Goal: Find specific page/section: Find specific page/section

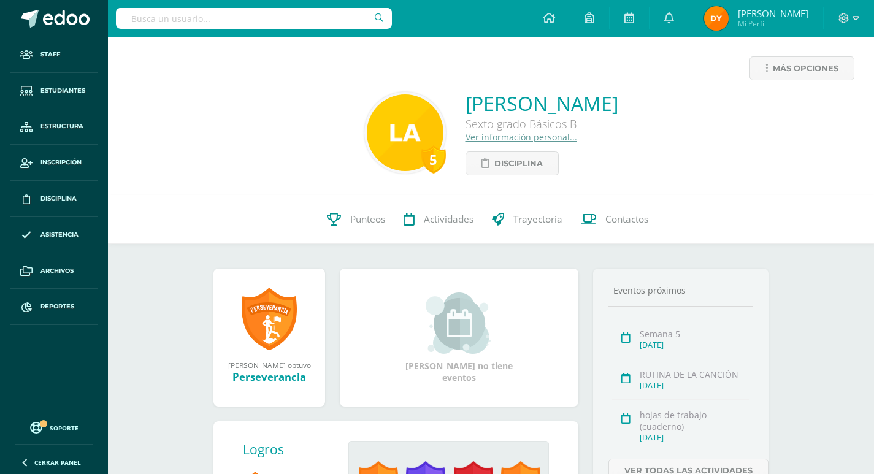
click at [516, 141] on link "Ver información personal..." at bounding box center [522, 137] width 112 height 12
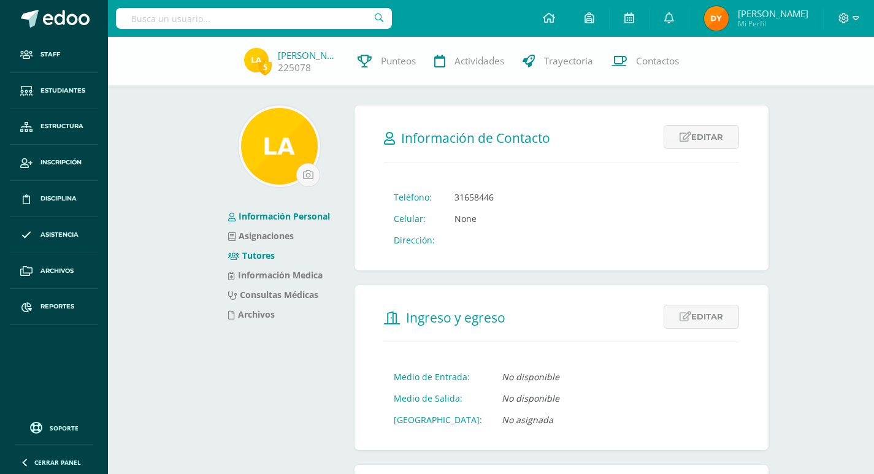
click at [266, 263] on li "Tutores" at bounding box center [279, 256] width 102 height 20
click at [264, 255] on link "Tutores" at bounding box center [251, 256] width 47 height 12
